Goal: Information Seeking & Learning: Learn about a topic

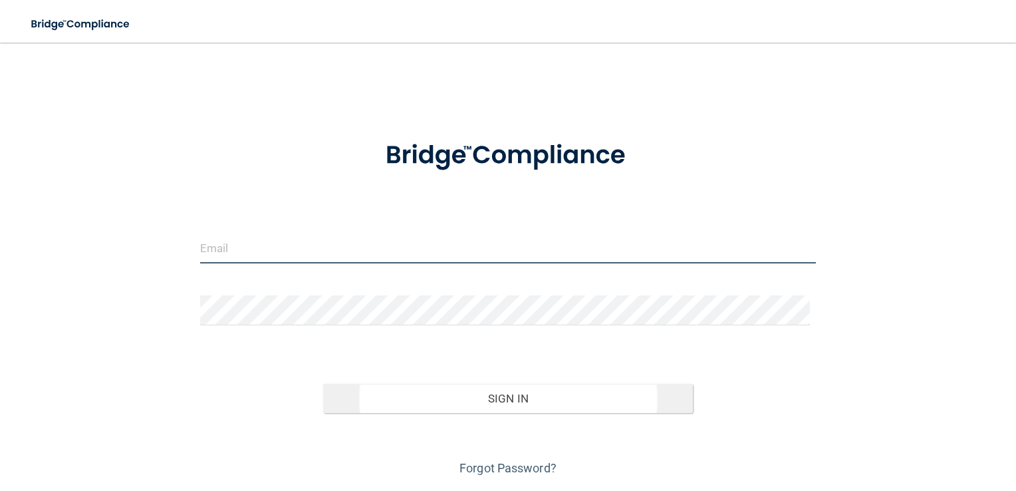
type input "[PERSON_NAME][EMAIL_ADDRESS][PERSON_NAME][DOMAIN_NAME]"
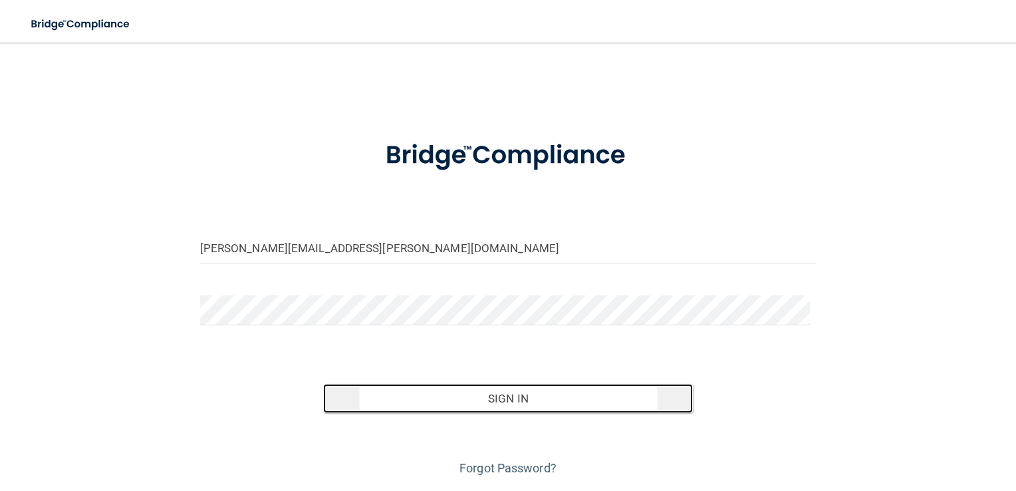
click at [490, 397] on button "Sign In" at bounding box center [508, 398] width 370 height 29
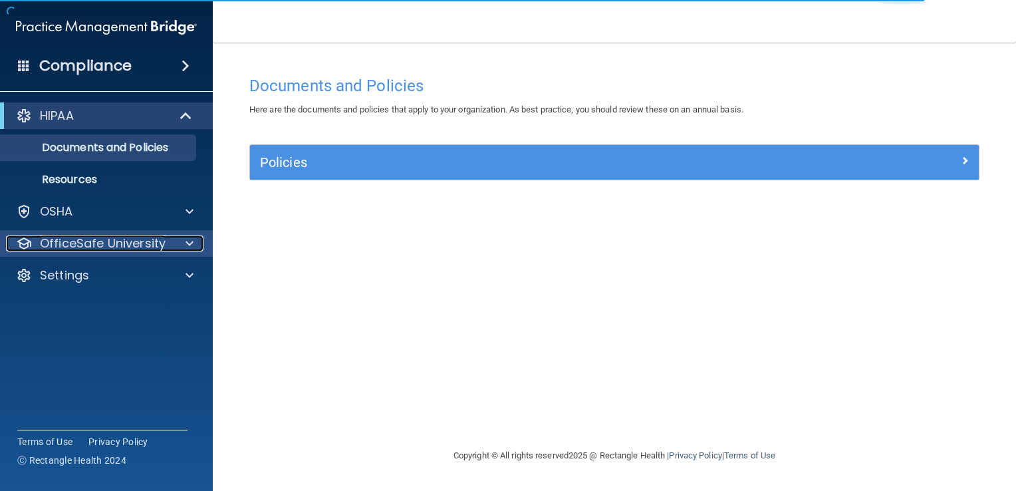
click at [114, 245] on p "OfficeSafe University" at bounding box center [103, 243] width 126 height 16
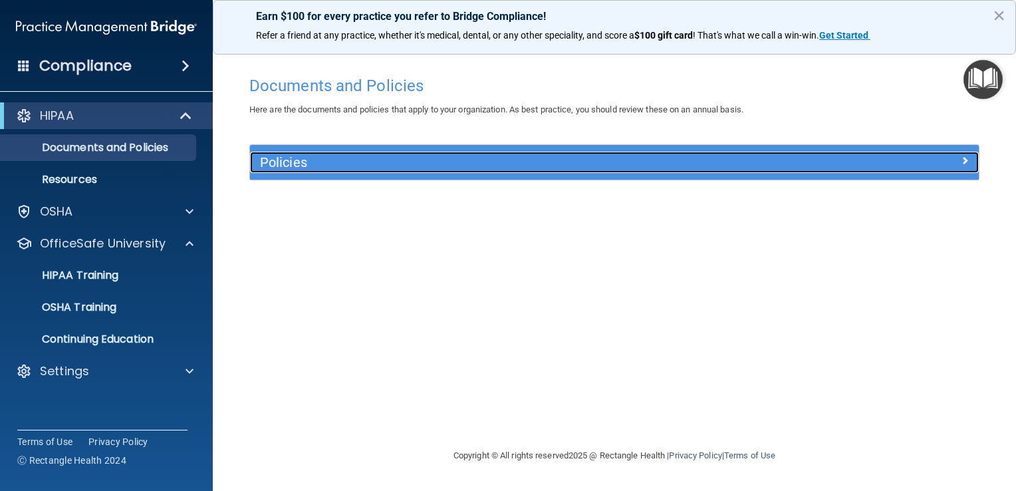
click at [408, 163] on h5 "Policies" at bounding box center [523, 162] width 527 height 15
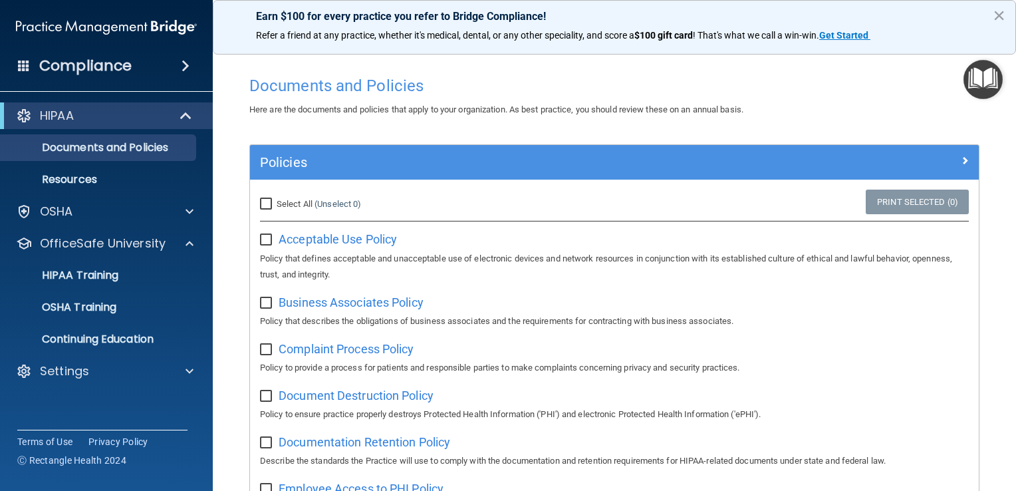
click at [269, 201] on input "Select All (Unselect 0) Unselect All" at bounding box center [267, 204] width 15 height 11
checkbox input "true"
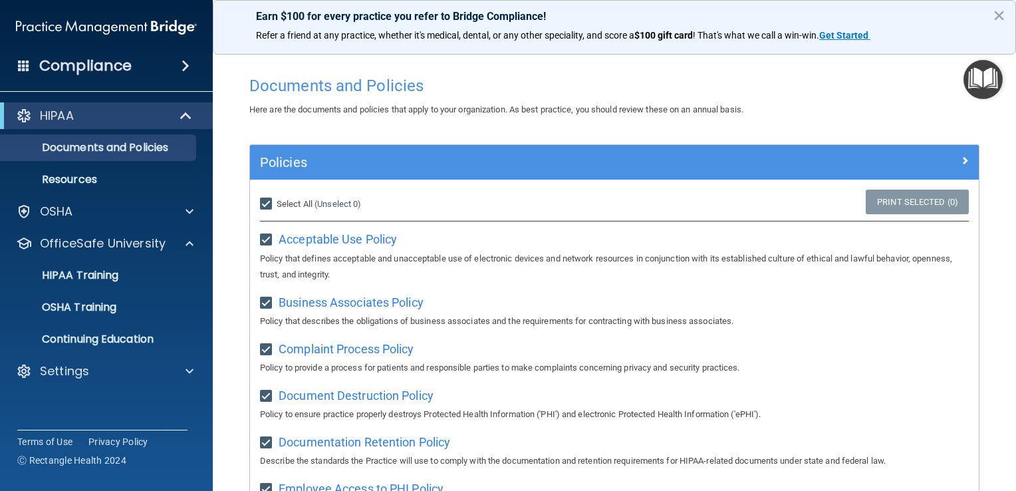
checkbox input "true"
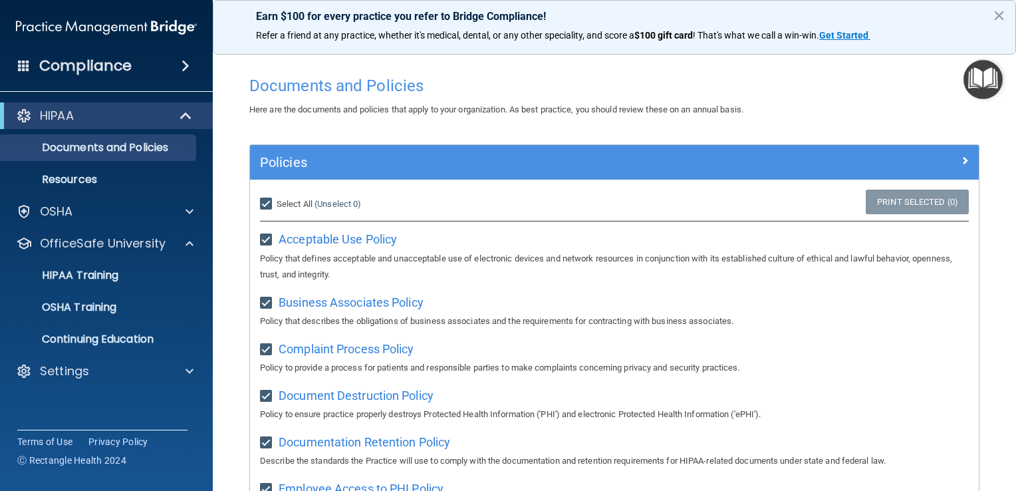
checkbox input "true"
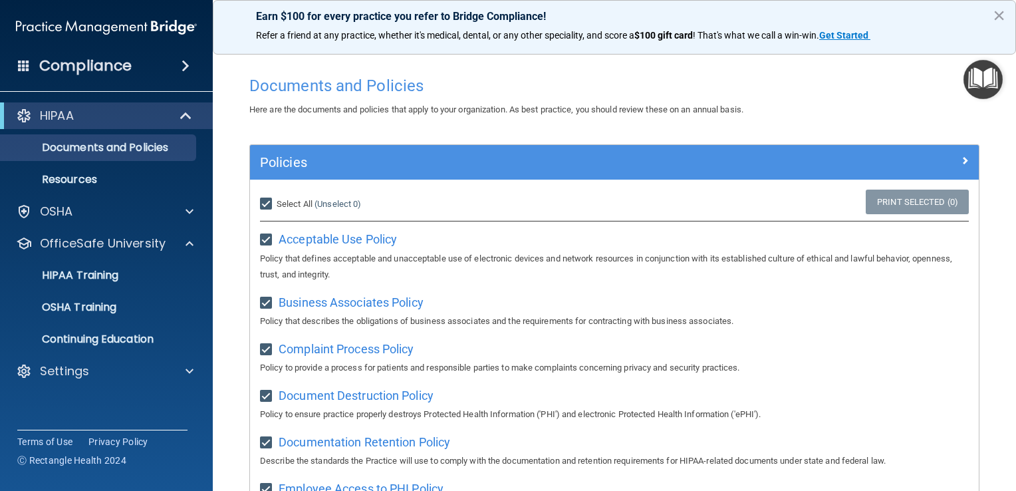
checkbox input "true"
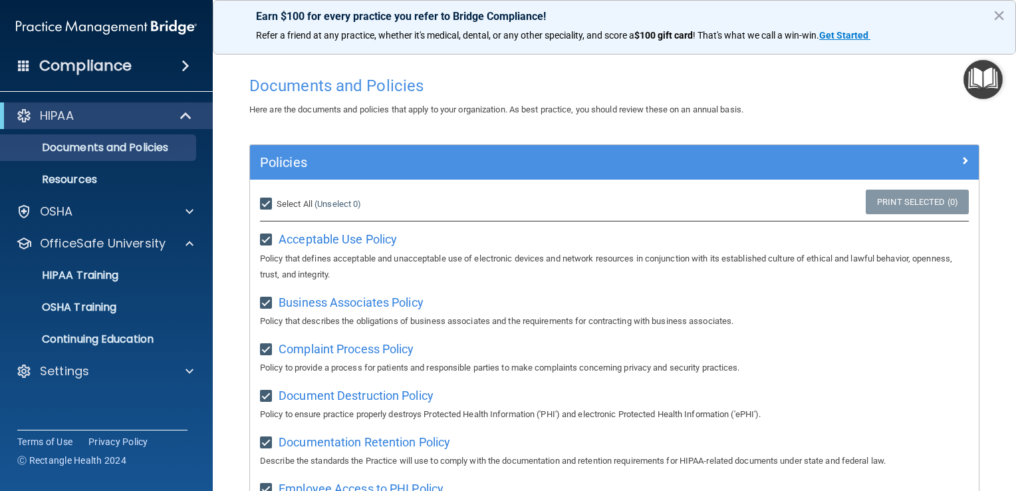
checkbox input "true"
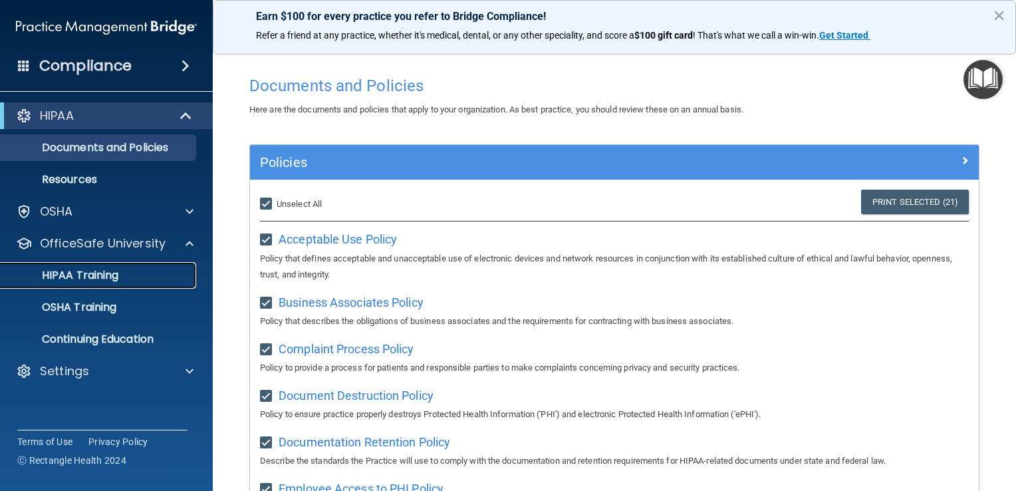
click at [95, 273] on p "HIPAA Training" at bounding box center [64, 275] width 110 height 13
